Goal: Task Accomplishment & Management: Manage account settings

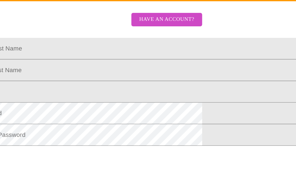
scroll to position [156, 0]
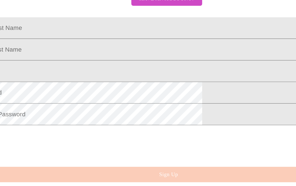
click at [133, 173] on button "Have an account?" at bounding box center [148, 178] width 50 height 10
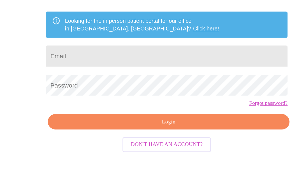
scroll to position [27, 0]
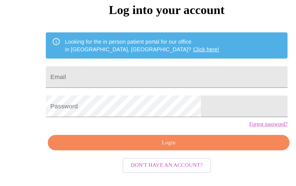
click at [151, 85] on input "Email" at bounding box center [148, 92] width 172 height 15
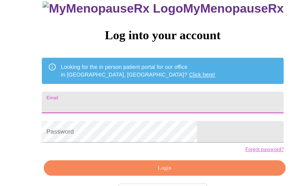
scroll to position [6, 0]
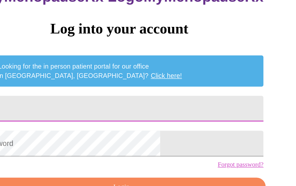
click at [113, 106] on input "Email" at bounding box center [148, 113] width 172 height 15
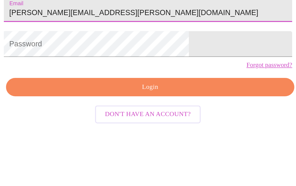
type input "Dawn.j.scott.1@gmail.com"
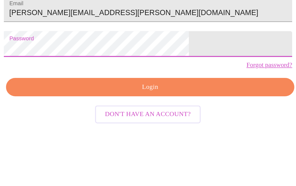
scroll to position [53, 0]
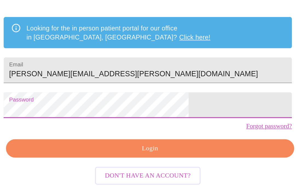
click at [123, 122] on span "Login" at bounding box center [149, 125] width 159 height 7
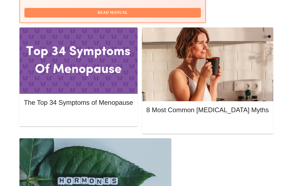
scroll to position [273, 0]
